Goal: Task Accomplishment & Management: Use online tool/utility

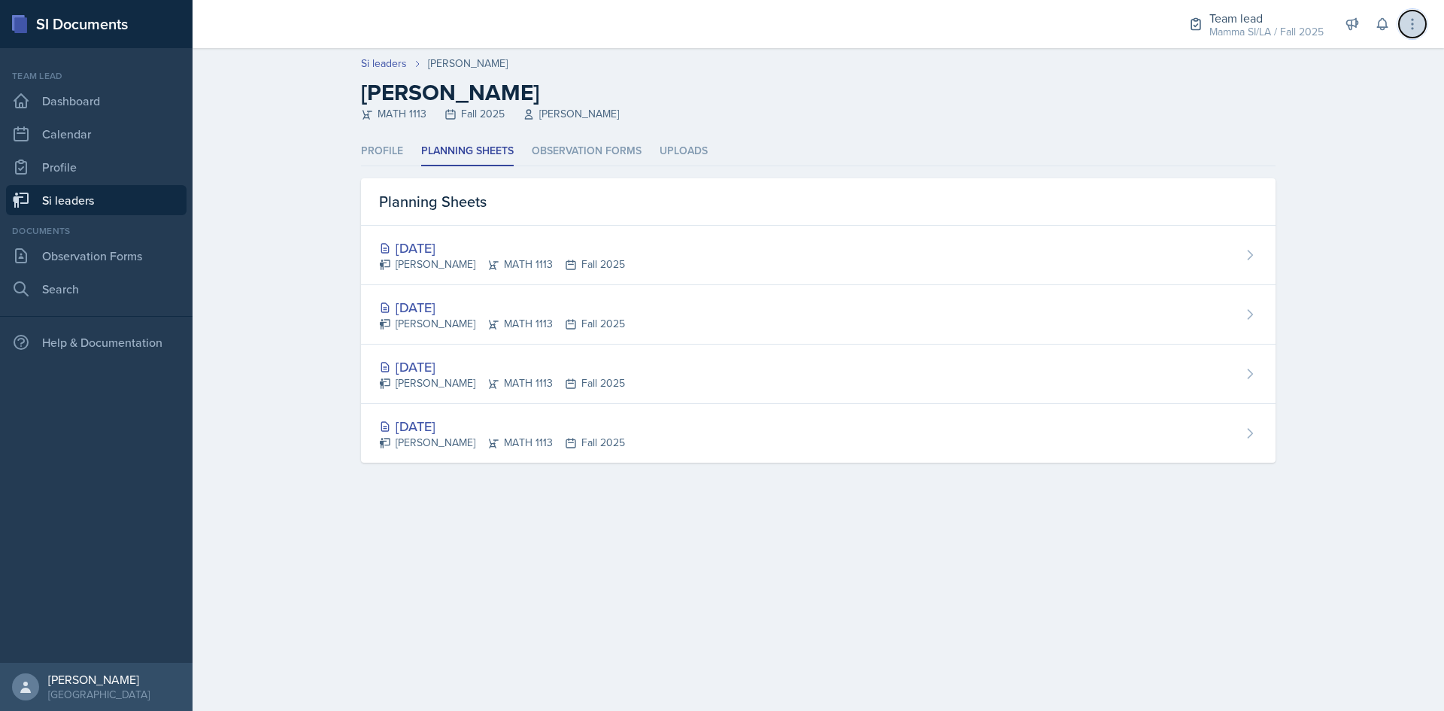
click at [1415, 28] on icon at bounding box center [1412, 24] width 15 height 15
click at [1206, 120] on div "MATH 1113 Fall 2025 [PERSON_NAME]" at bounding box center [818, 114] width 915 height 16
click at [1154, 606] on main "Si leaders [PERSON_NAME] [PERSON_NAME] MATH 1113 Fall 2025 [PERSON_NAME] Profil…" at bounding box center [818, 379] width 1251 height 663
click at [1289, 5] on div "Team lead Mamma SI/LA / Fall 2025" at bounding box center [1255, 25] width 153 height 40
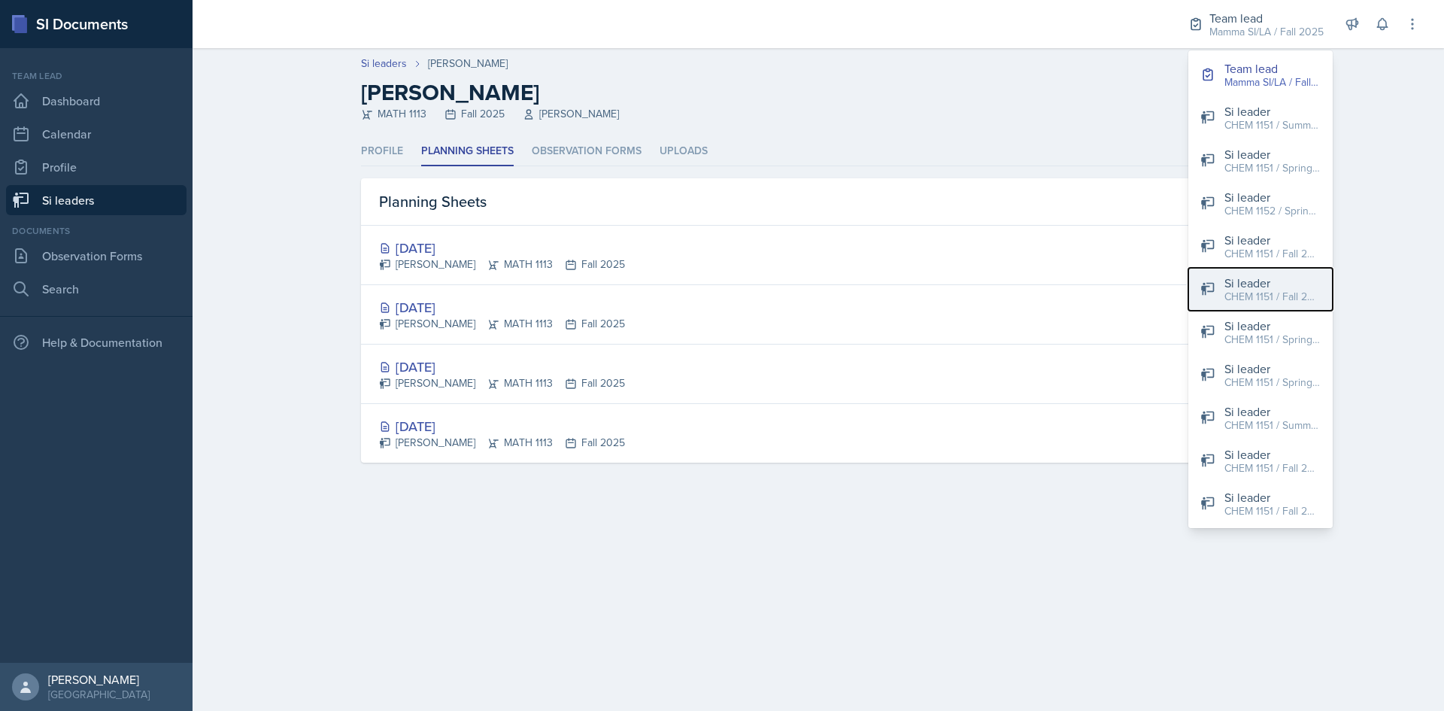
click at [1260, 298] on div "CHEM 1151 / Fall 2025" at bounding box center [1272, 297] width 96 height 16
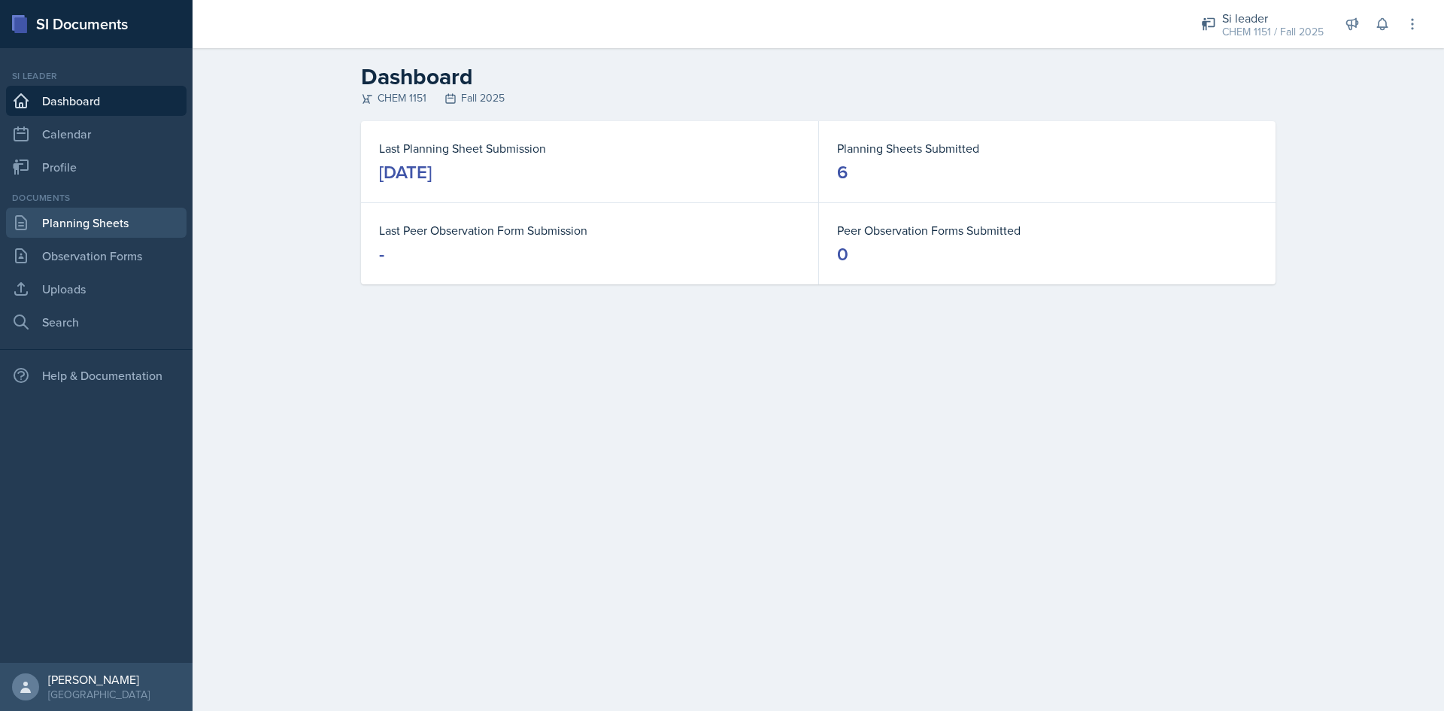
click at [132, 228] on link "Planning Sheets" at bounding box center [96, 223] width 181 height 30
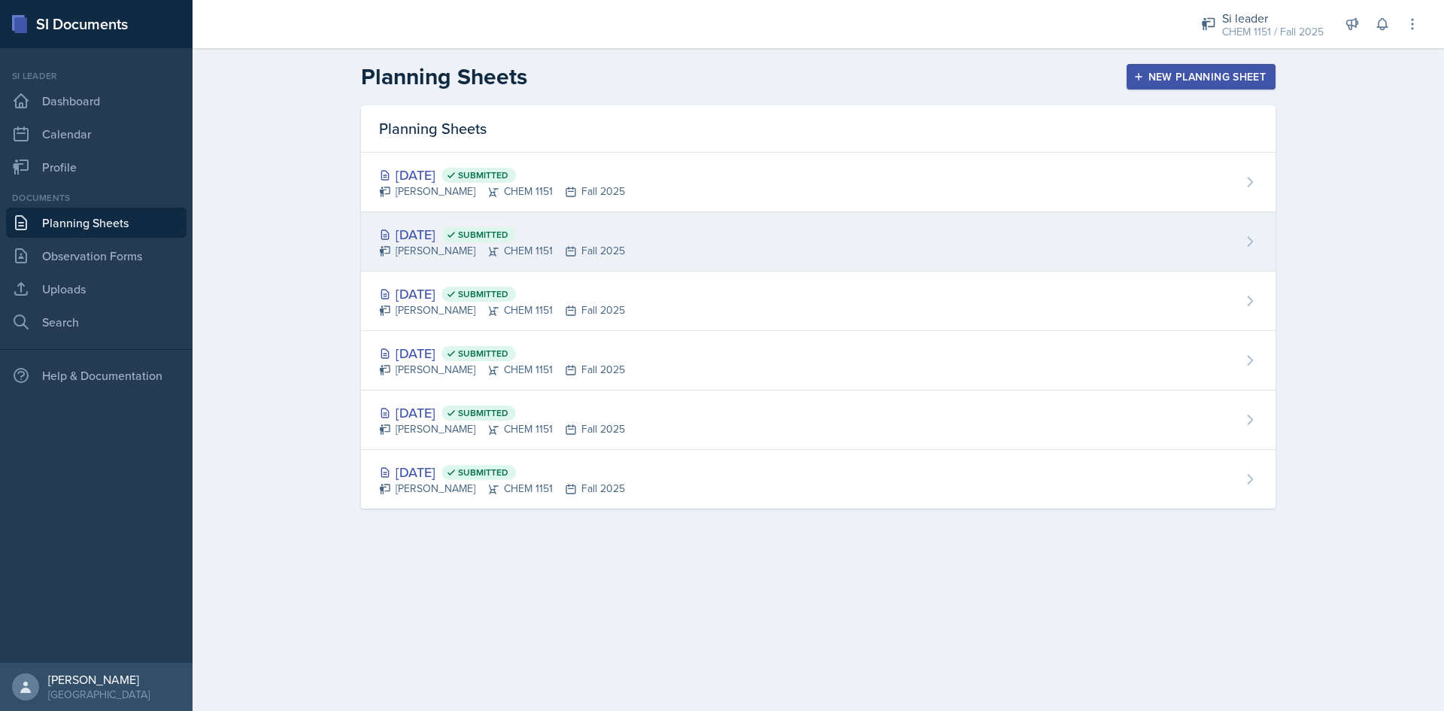
click at [665, 250] on div "[DATE] Submitted [PERSON_NAME] CHEM 1151 Fall 2025" at bounding box center [818, 241] width 915 height 59
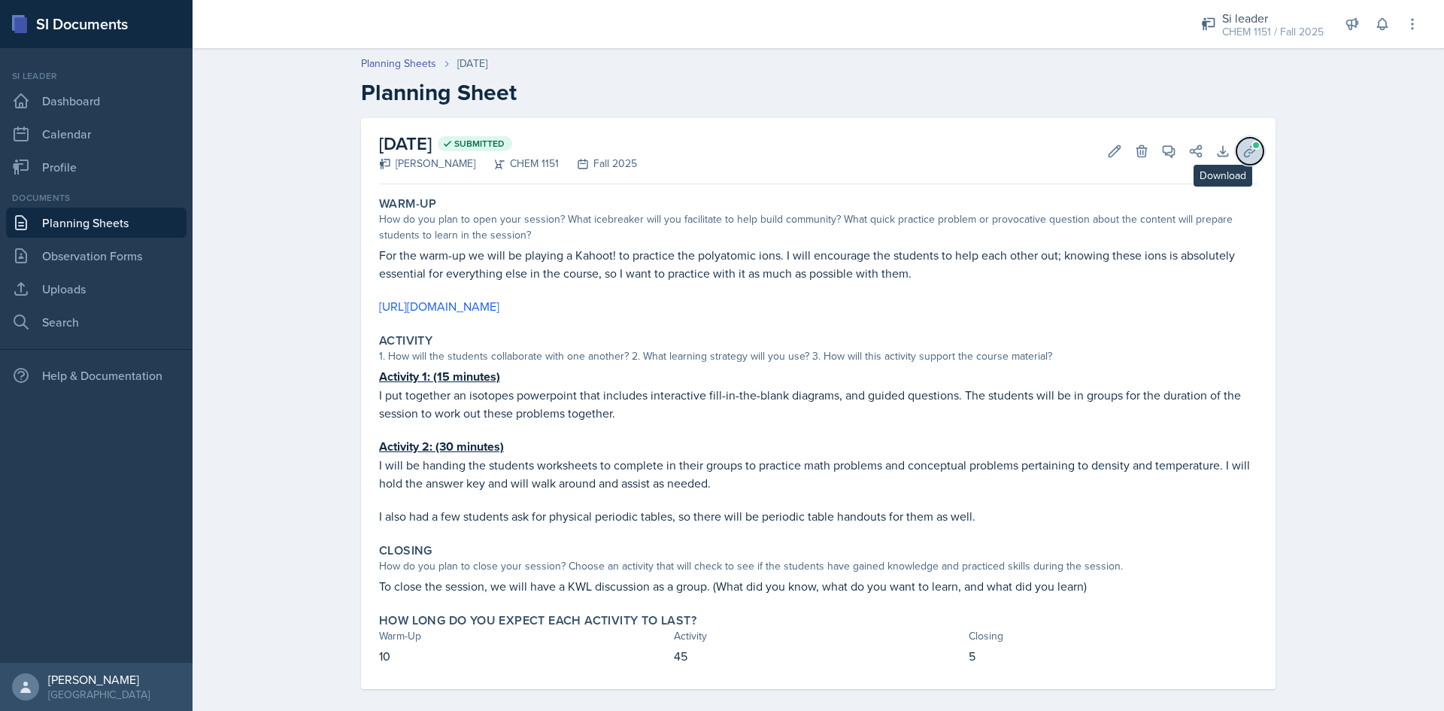
click at [1243, 156] on icon at bounding box center [1249, 151] width 15 height 15
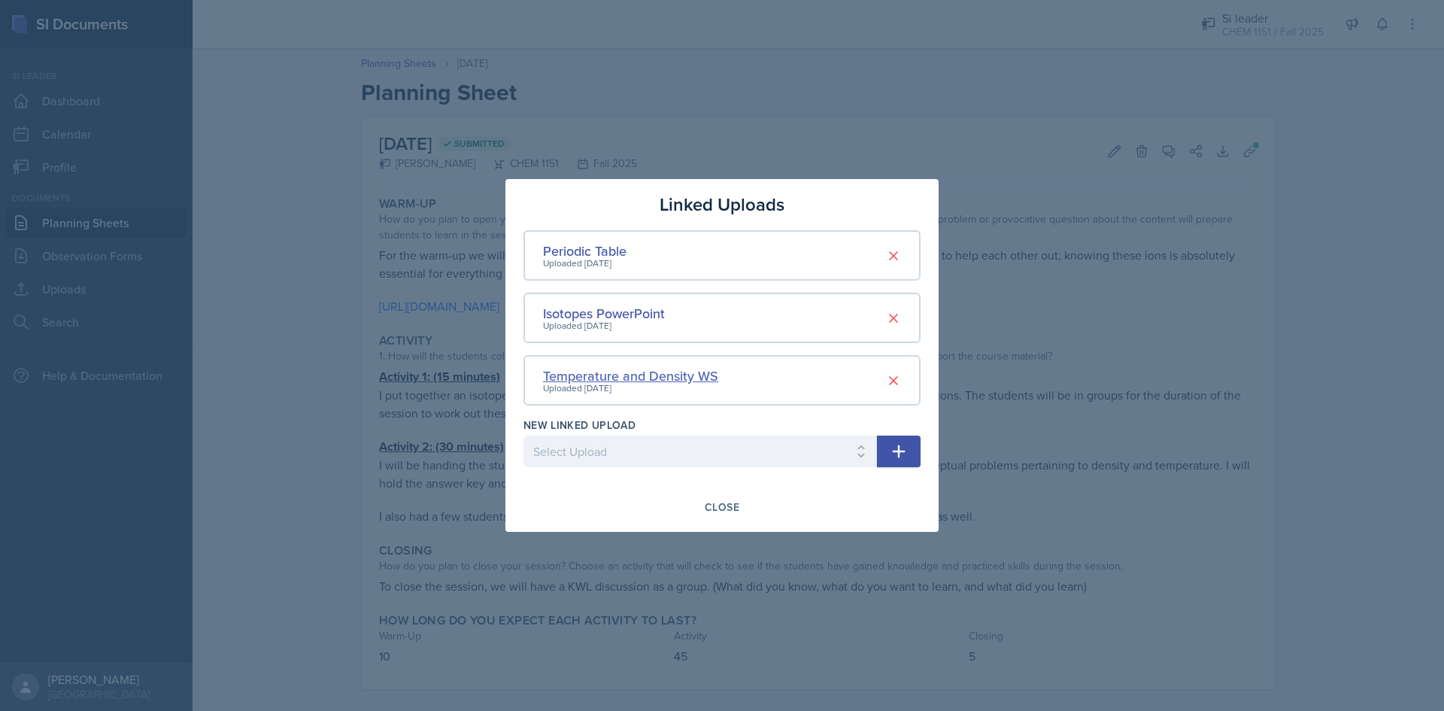
click at [688, 372] on div "Temperature and Density WS" at bounding box center [630, 376] width 175 height 20
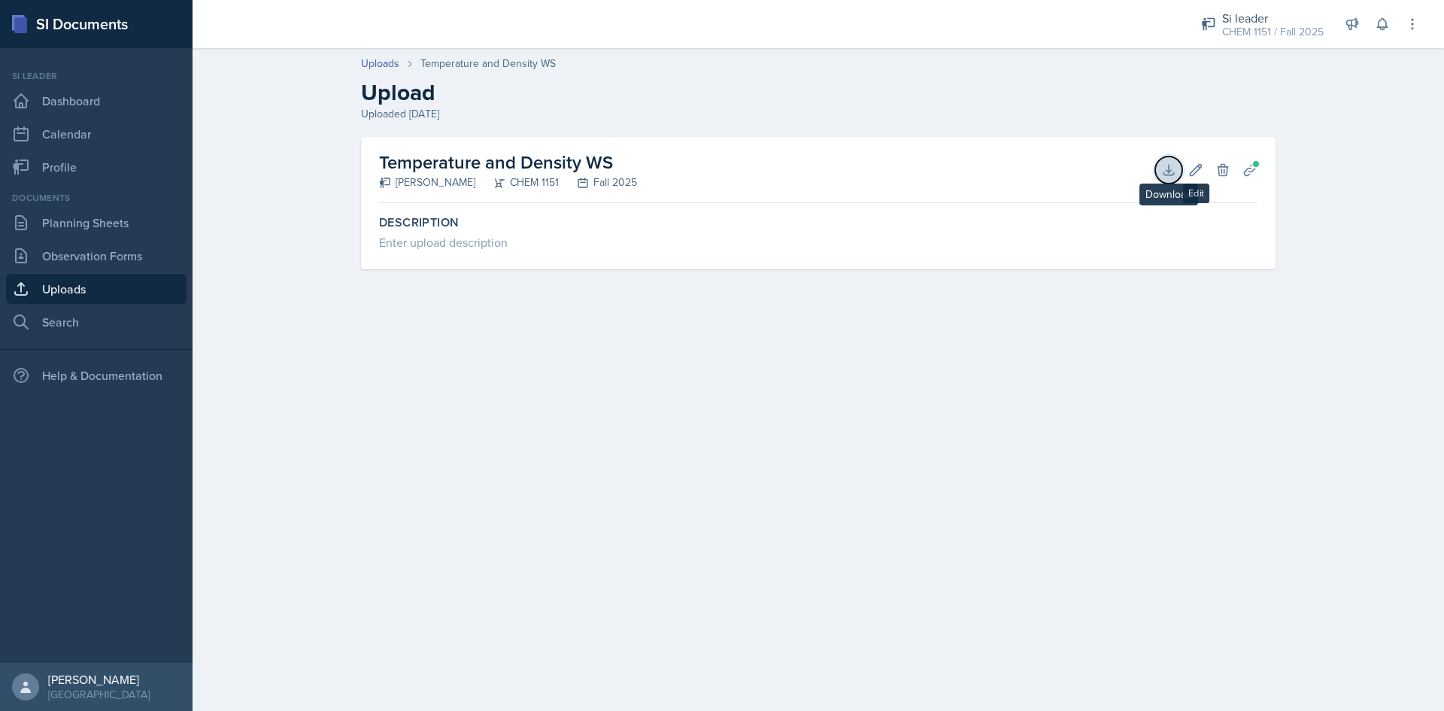
click at [1166, 165] on icon at bounding box center [1168, 169] width 15 height 15
